Goal: Information Seeking & Learning: Learn about a topic

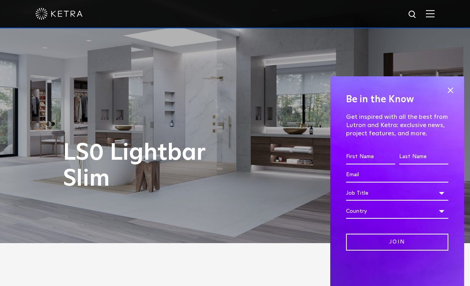
scroll to position [45, 0]
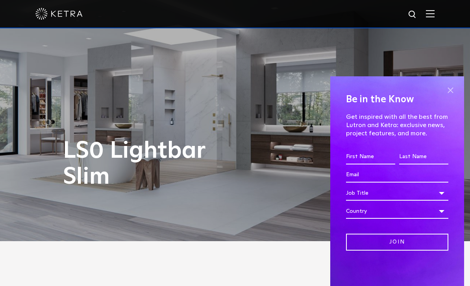
click at [451, 96] on span at bounding box center [450, 90] width 12 height 12
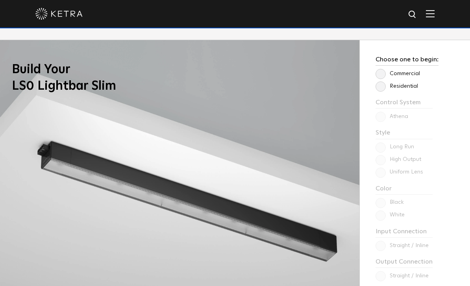
scroll to position [600, 0]
click at [382, 90] on label "Residential" at bounding box center [396, 86] width 42 height 7
click at [0, 0] on input "Residential" at bounding box center [0, 0] width 0 height 0
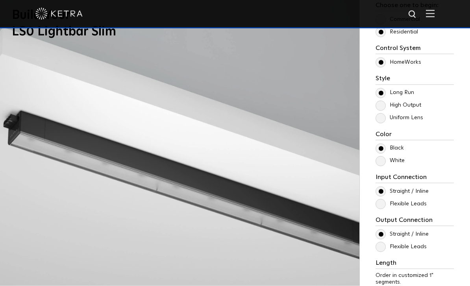
scroll to position [657, 0]
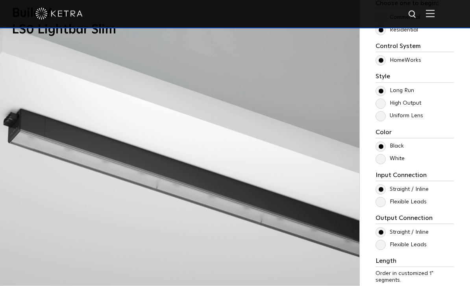
click at [381, 119] on label "Uniform Lens" at bounding box center [399, 116] width 48 height 7
click at [0, 0] on input "Uniform Lens" at bounding box center [0, 0] width 0 height 0
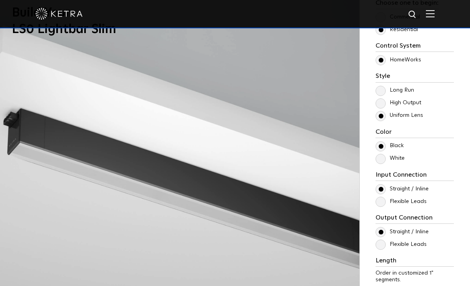
click at [379, 94] on label "Long Run" at bounding box center [394, 90] width 39 height 7
click at [0, 0] on input "Long Run" at bounding box center [0, 0] width 0 height 0
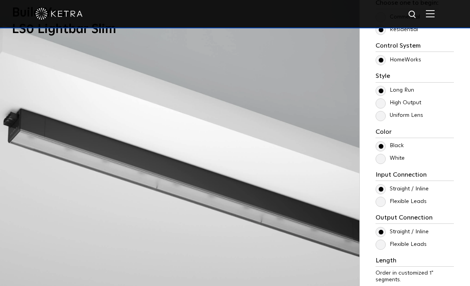
click at [382, 119] on label "Uniform Lens" at bounding box center [399, 115] width 48 height 7
click at [0, 0] on input "Uniform Lens" at bounding box center [0, 0] width 0 height 0
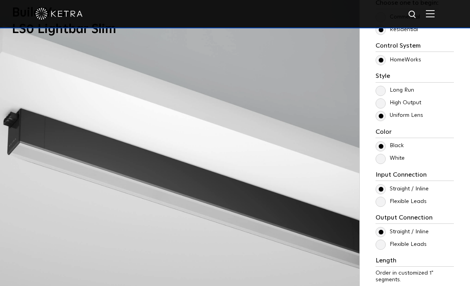
click at [380, 94] on label "Long Run" at bounding box center [394, 90] width 39 height 7
click at [0, 0] on input "Long Run" at bounding box center [0, 0] width 0 height 0
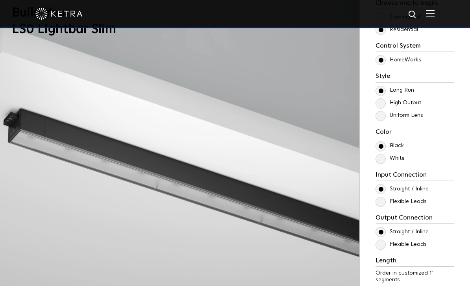
click at [382, 106] on label "High Output" at bounding box center [398, 103] width 46 height 7
click at [0, 0] on input "High Output" at bounding box center [0, 0] width 0 height 0
click at [381, 94] on label "Long Run" at bounding box center [394, 90] width 39 height 7
click at [0, 0] on input "Long Run" at bounding box center [0, 0] width 0 height 0
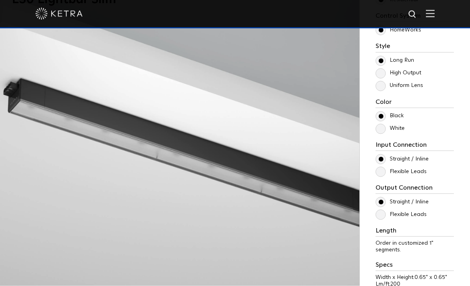
scroll to position [688, 0]
click at [382, 175] on label "Flexible Leads" at bounding box center [400, 171] width 51 height 7
click at [0, 0] on input "Flexible Leads" at bounding box center [0, 0] width 0 height 0
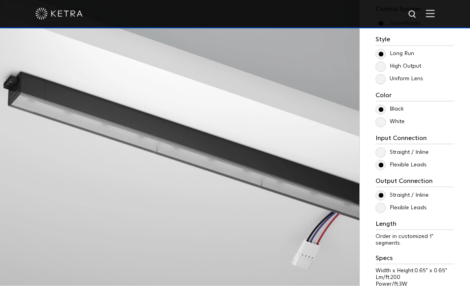
scroll to position [699, 0]
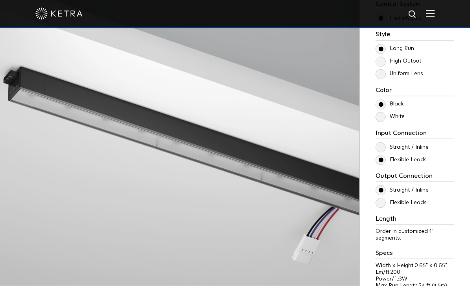
click at [382, 206] on label "Flexible Leads" at bounding box center [400, 203] width 51 height 7
click at [0, 0] on input "Flexible Leads" at bounding box center [0, 0] width 0 height 0
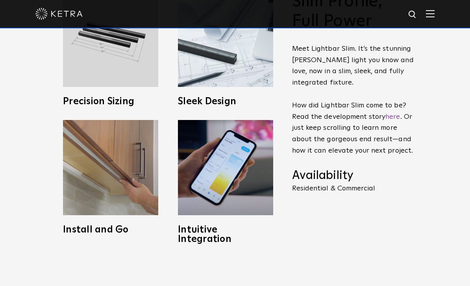
scroll to position [326, 0]
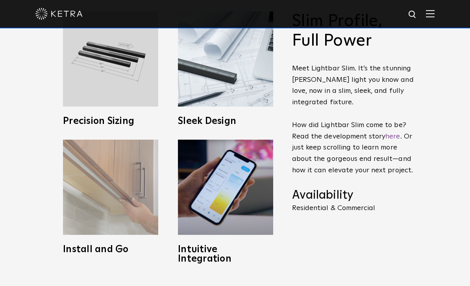
click at [117, 203] on img at bounding box center [110, 187] width 95 height 95
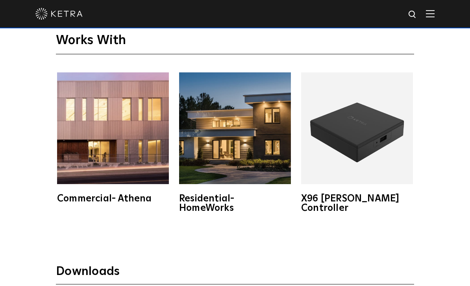
scroll to position [1275, 0]
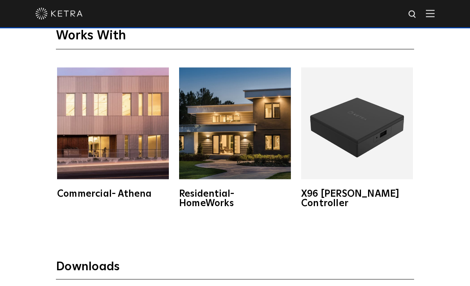
click at [222, 143] on img at bounding box center [235, 124] width 112 height 112
